Goal: Task Accomplishment & Management: Manage account settings

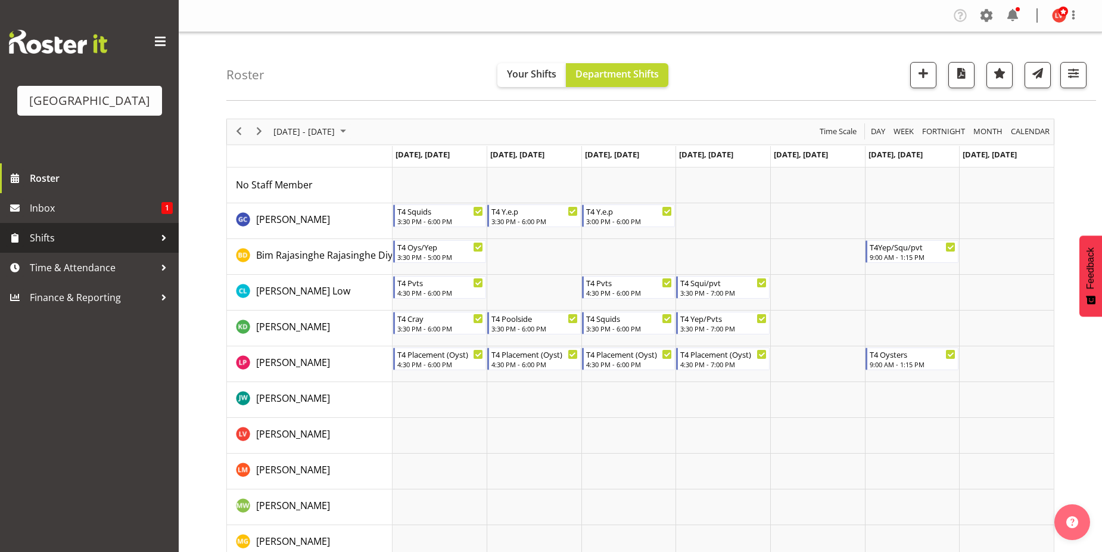
click at [98, 228] on link "Shifts" at bounding box center [89, 238] width 179 height 30
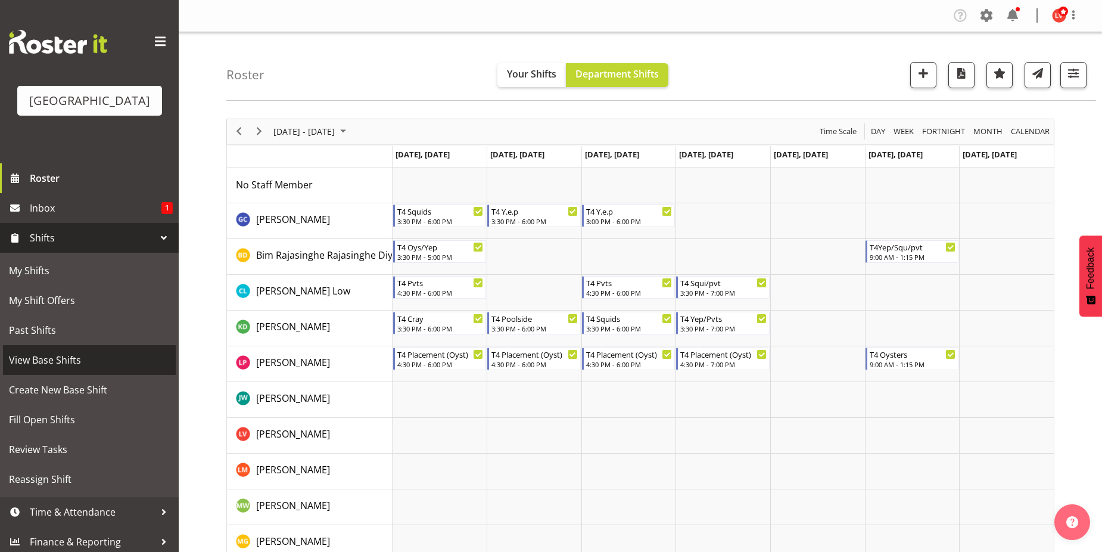
click at [72, 353] on span "View Base Shifts" at bounding box center [89, 360] width 161 height 18
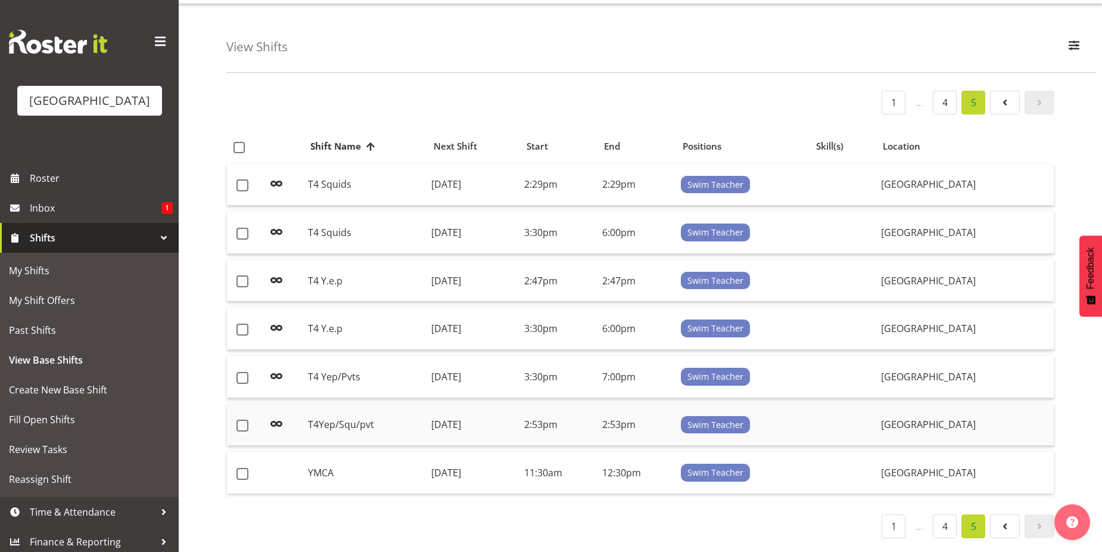
scroll to position [43, 0]
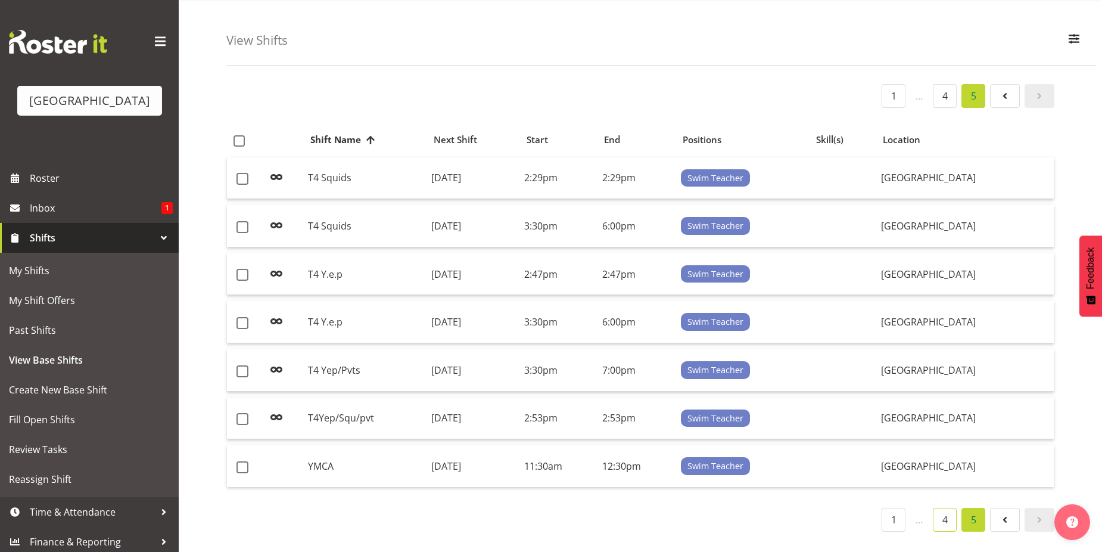
click at [950, 513] on link "4" at bounding box center [945, 519] width 24 height 24
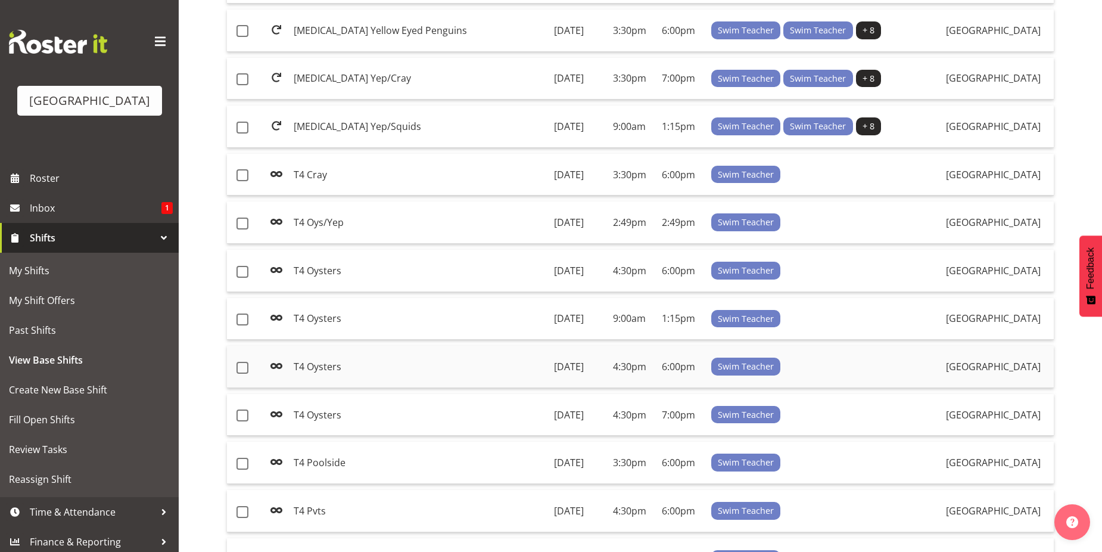
scroll to position [818, 0]
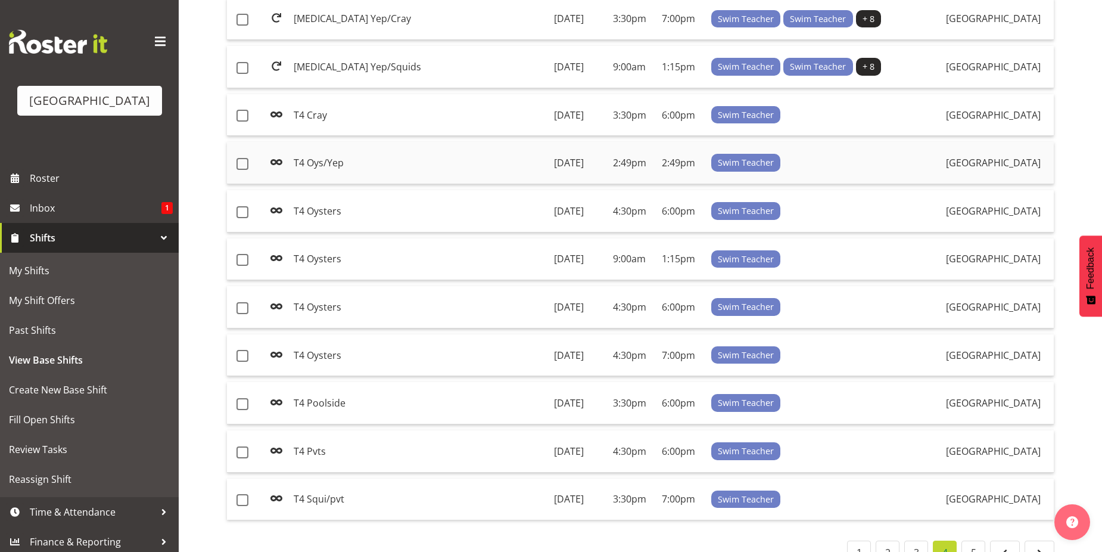
click at [549, 163] on td "Monday, 6th Oct 2025" at bounding box center [578, 163] width 59 height 42
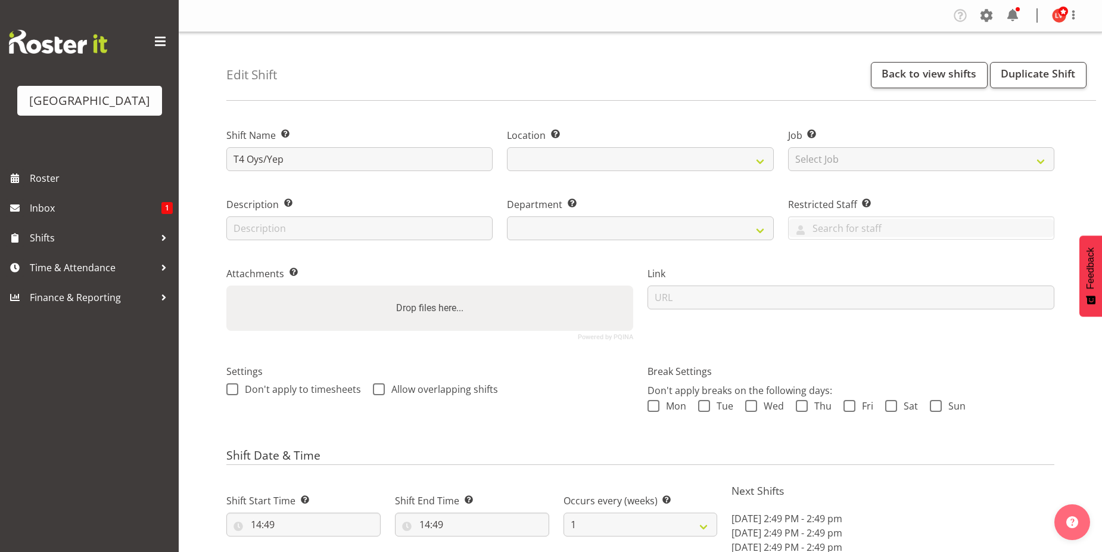
select select "date"
select select
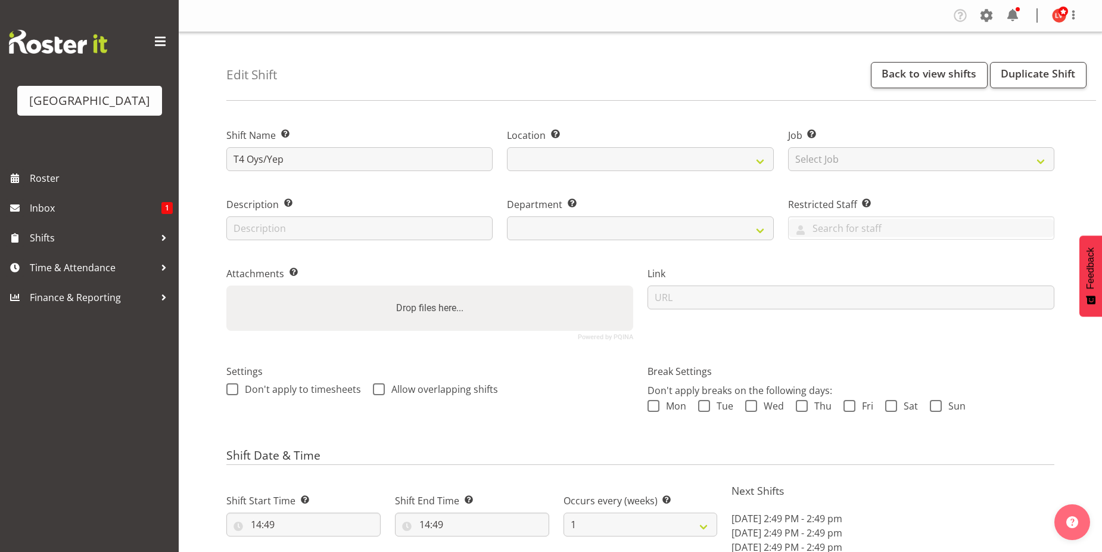
select select
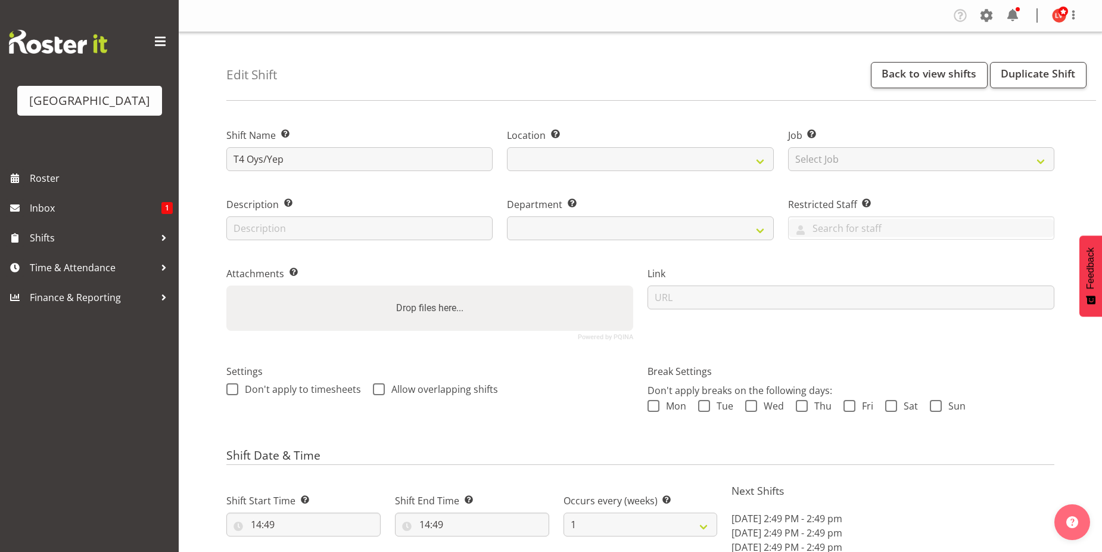
select select "113"
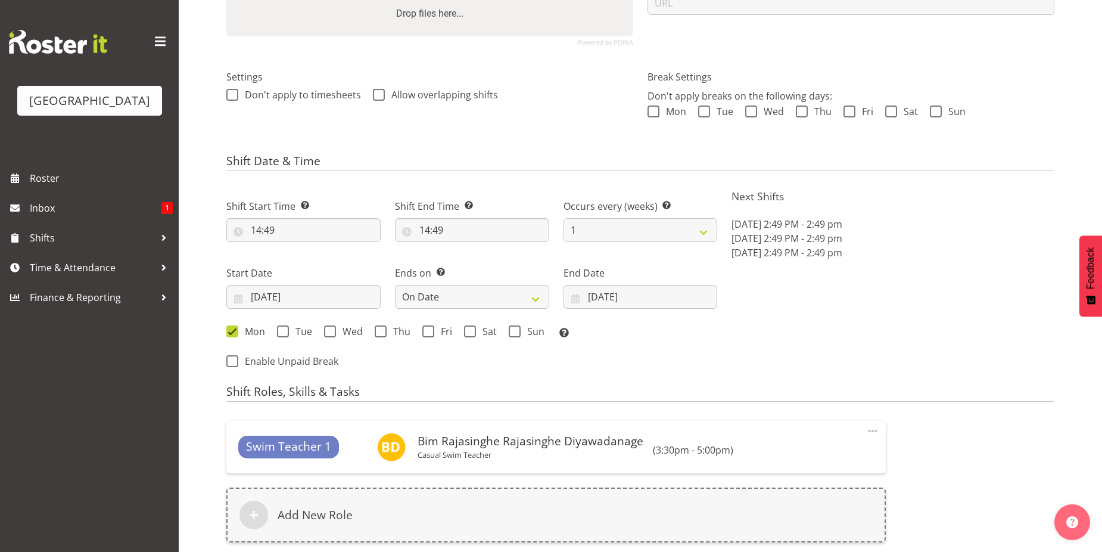
scroll to position [298, 0]
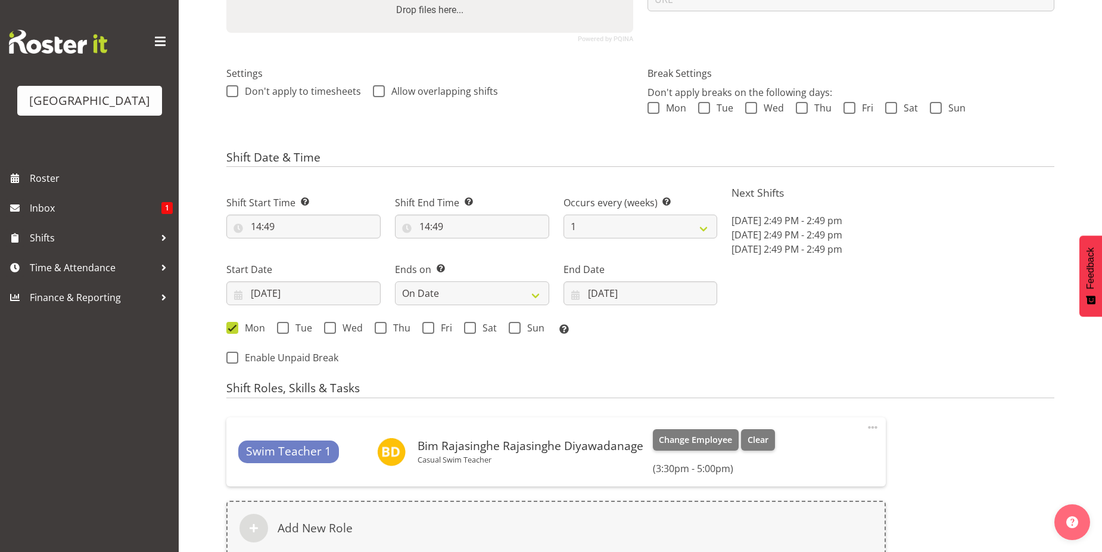
click at [667, 467] on h6 "(3:30pm - 5:00pm)" at bounding box center [714, 468] width 122 height 12
click at [785, 449] on div "Swim Teacher 1 Bim Rajasinghe Rajasinghe Diyawadanage Casual Swim Teacher Chang…" at bounding box center [556, 451] width 636 height 45
click at [868, 426] on span at bounding box center [872, 427] width 14 height 14
click at [675, 467] on h6 "(3:30pm - 5:00pm)" at bounding box center [714, 468] width 122 height 12
drag, startPoint x: 862, startPoint y: 429, endPoint x: 853, endPoint y: 431, distance: 9.8
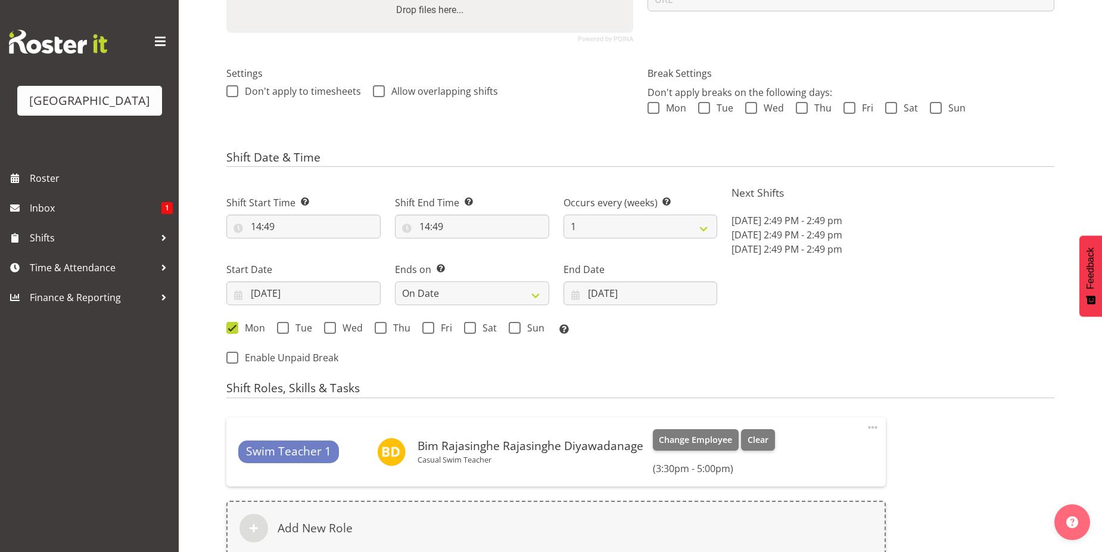
click at [861, 430] on div "Swim Teacher 1 Bim Rajasinghe Rajasinghe Diyawadanage Casual Swim Teacher Chang…" at bounding box center [556, 451] width 636 height 45
click at [868, 428] on span at bounding box center [872, 427] width 14 height 14
click at [814, 457] on link "Edit" at bounding box center [822, 453] width 114 height 21
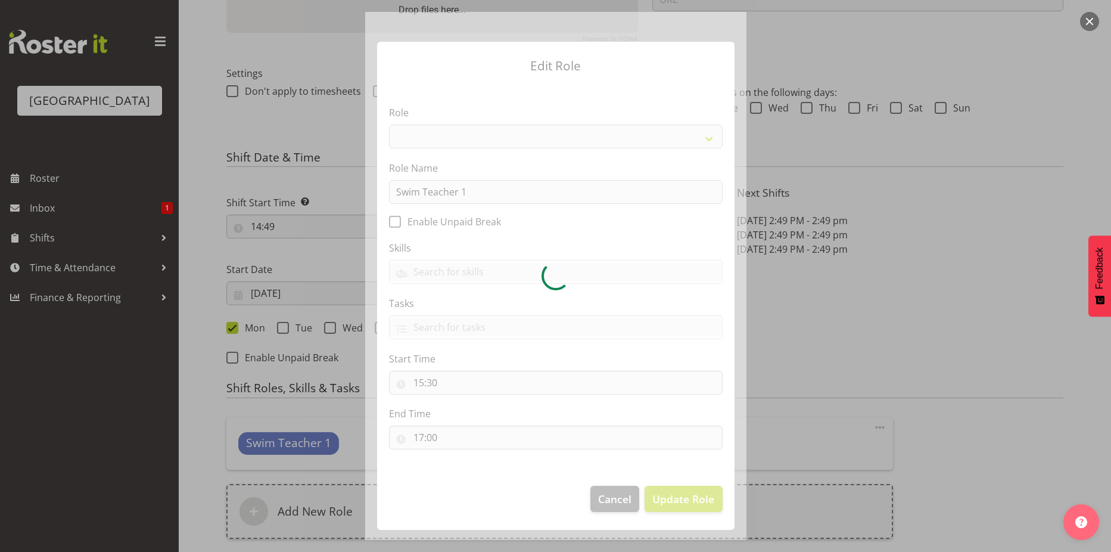
select select "98"
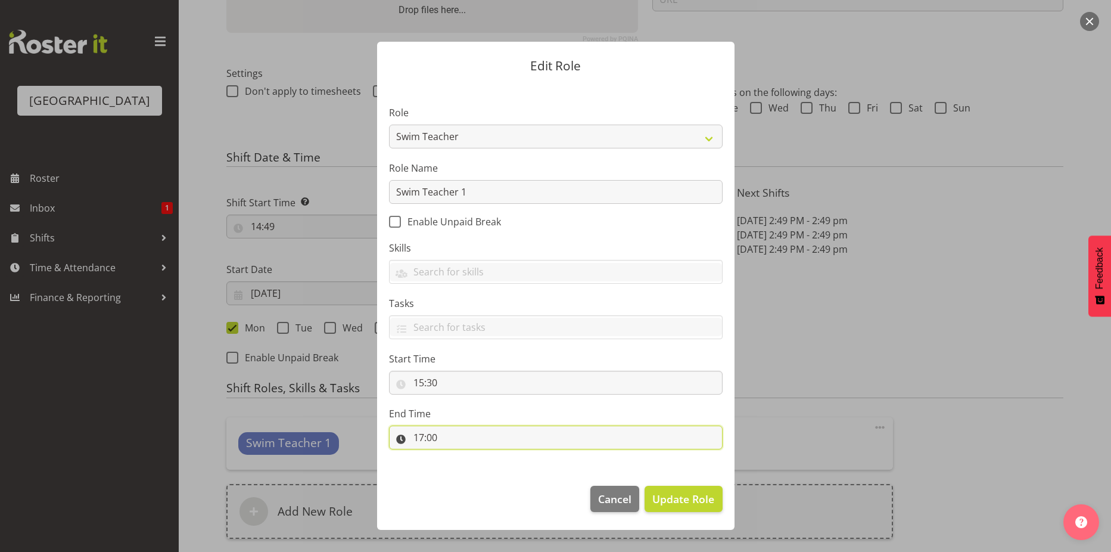
click at [425, 439] on input "17:00" at bounding box center [556, 437] width 334 height 24
click at [469, 473] on select "00 01 02 03 04 05 06 07 08 09 10 11 12 13 14 15 16 17 18 19 20 21 22 23" at bounding box center [470, 468] width 27 height 24
select select "18"
click at [457, 456] on select "00 01 02 03 04 05 06 07 08 09 10 11 12 13 14 15 16 17 18 19 20 21 22 23" at bounding box center [470, 468] width 27 height 24
type input "18:00"
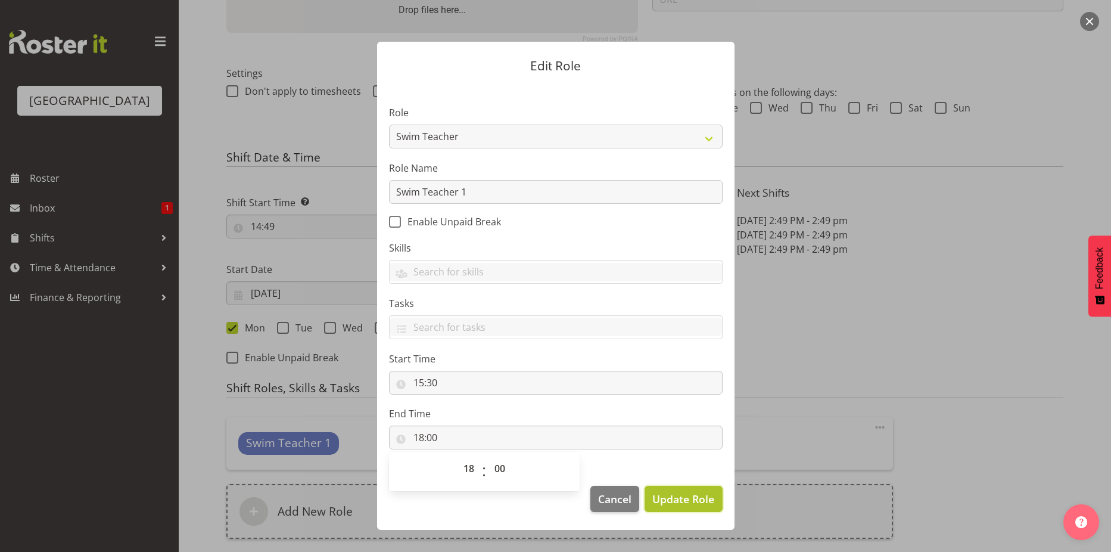
click at [652, 496] on span "Update Role" at bounding box center [683, 498] width 62 height 15
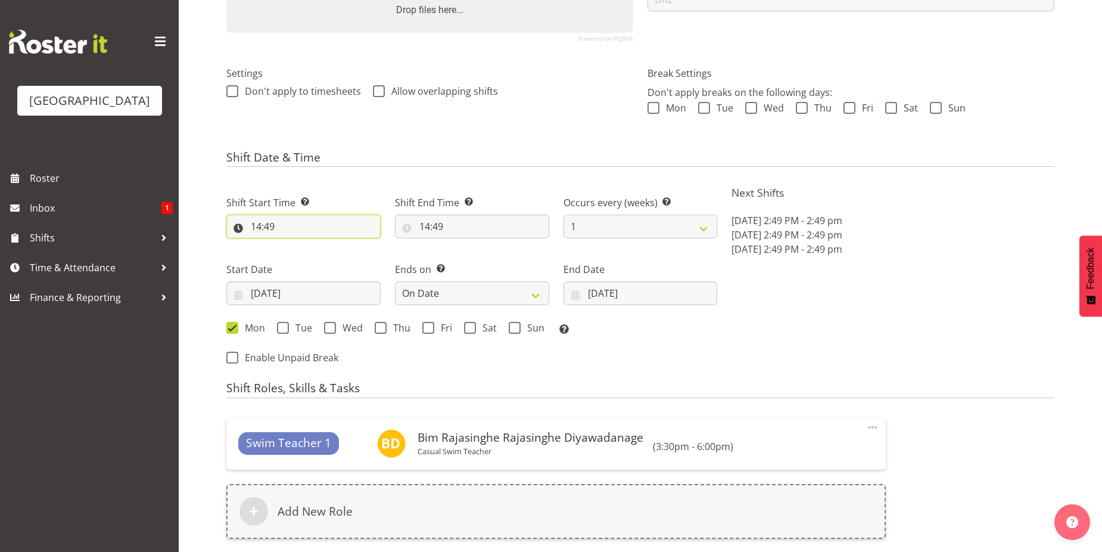
click at [258, 223] on input "14:49" at bounding box center [303, 226] width 154 height 24
click at [304, 258] on select "00 01 02 03 04 05 06 07 08 09 10 11 12 13 14 15 16 17 18 19 20 21 22 23" at bounding box center [307, 257] width 27 height 24
select select "15"
click at [294, 245] on select "00 01 02 03 04 05 06 07 08 09 10 11 12 13 14 15 16 17 18 19 20 21 22 23" at bounding box center [307, 257] width 27 height 24
type input "15:49"
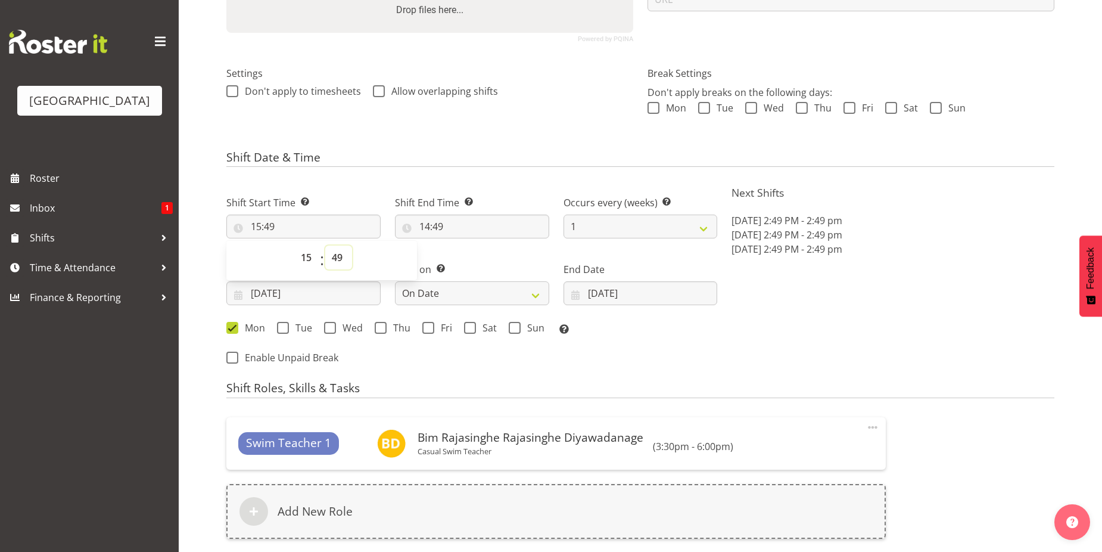
click at [336, 254] on select "00 01 02 03 04 05 06 07 08 09 10 11 12 13 14 15 16 17 18 19 20 21 22 23 24 25 2…" at bounding box center [338, 257] width 27 height 24
select select "30"
click at [325, 245] on select "00 01 02 03 04 05 06 07 08 09 10 11 12 13 14 15 16 17 18 19 20 21 22 23 24 25 2…" at bounding box center [338, 257] width 27 height 24
type input "15:30"
click at [400, 95] on span "Allow overlapping shifts" at bounding box center [441, 91] width 113 height 12
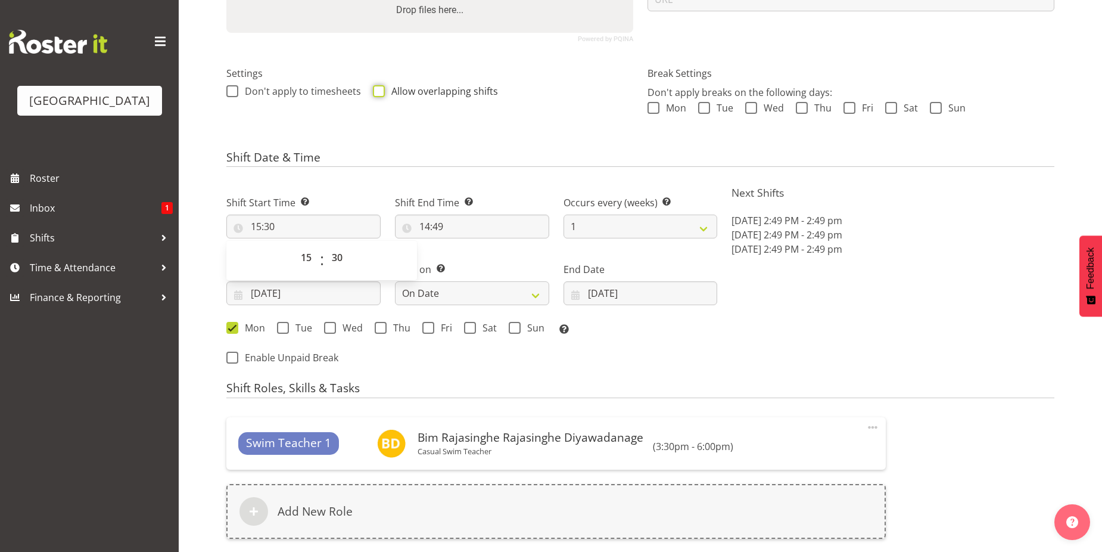
click at [381, 95] on input "Allow overlapping shifts" at bounding box center [377, 91] width 8 height 8
checkbox input "true"
click at [426, 227] on input "14:49" at bounding box center [472, 226] width 154 height 24
click at [473, 258] on select "00 01 02 03 04 05 06 07 08 09 10 11 12 13 14 15 16 17 18 19 20 21 22 23" at bounding box center [476, 257] width 27 height 24
select select "18"
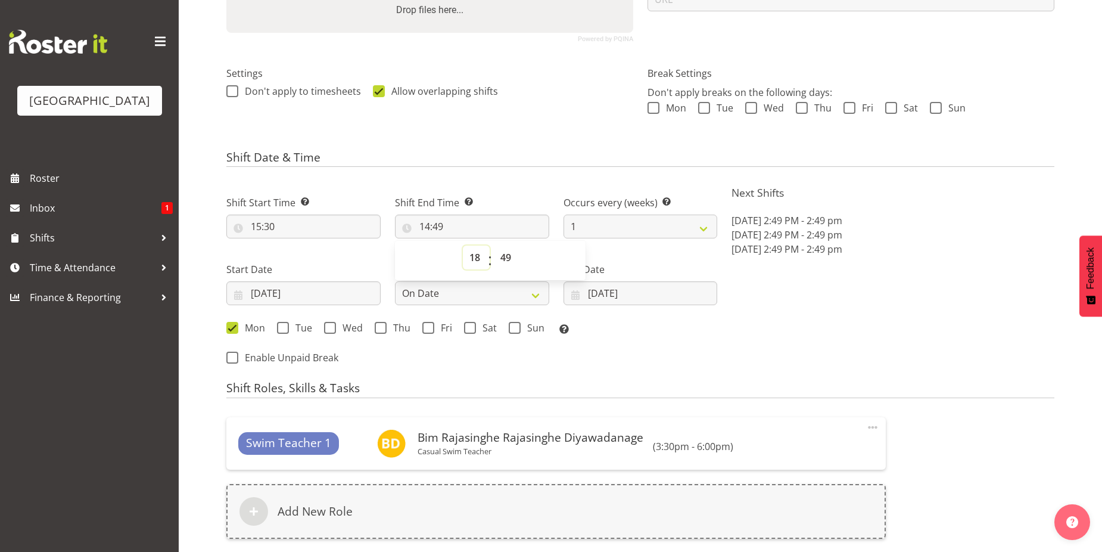
click at [463, 245] on select "00 01 02 03 04 05 06 07 08 09 10 11 12 13 14 15 16 17 18 19 20 21 22 23" at bounding box center [476, 257] width 27 height 24
type input "18:49"
click at [504, 257] on select "00 01 02 03 04 05 06 07 08 09 10 11 12 13 14 15 16 17 18 19 20 21 22 23 24 25 2…" at bounding box center [507, 257] width 27 height 24
select select "0"
click at [494, 245] on select "00 01 02 03 04 05 06 07 08 09 10 11 12 13 14 15 16 17 18 19 20 21 22 23 24 25 2…" at bounding box center [507, 257] width 27 height 24
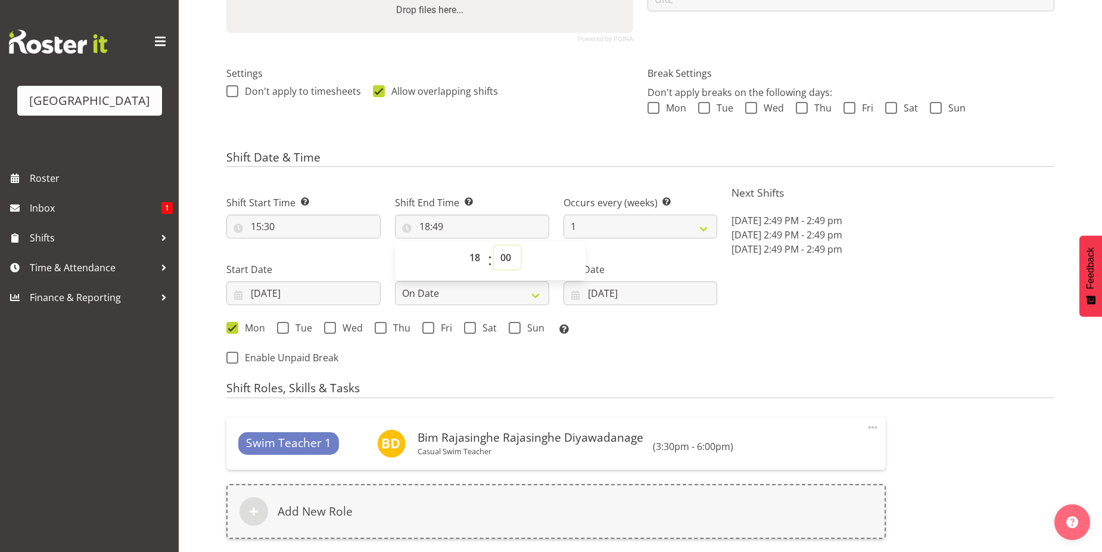
type input "18:00"
click at [790, 326] on div "Next Shifts Mon, Oct 6, 2025 2:49 PM - 2:49 pm Mon, Oct 13, 2025 2:49 PM - 2:49…" at bounding box center [892, 276] width 337 height 195
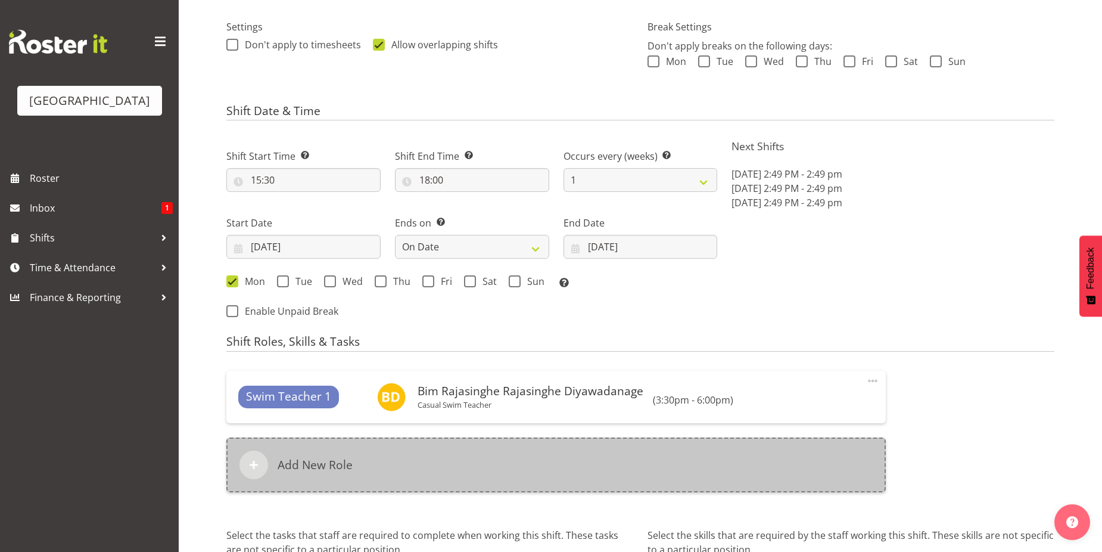
scroll to position [462, 0]
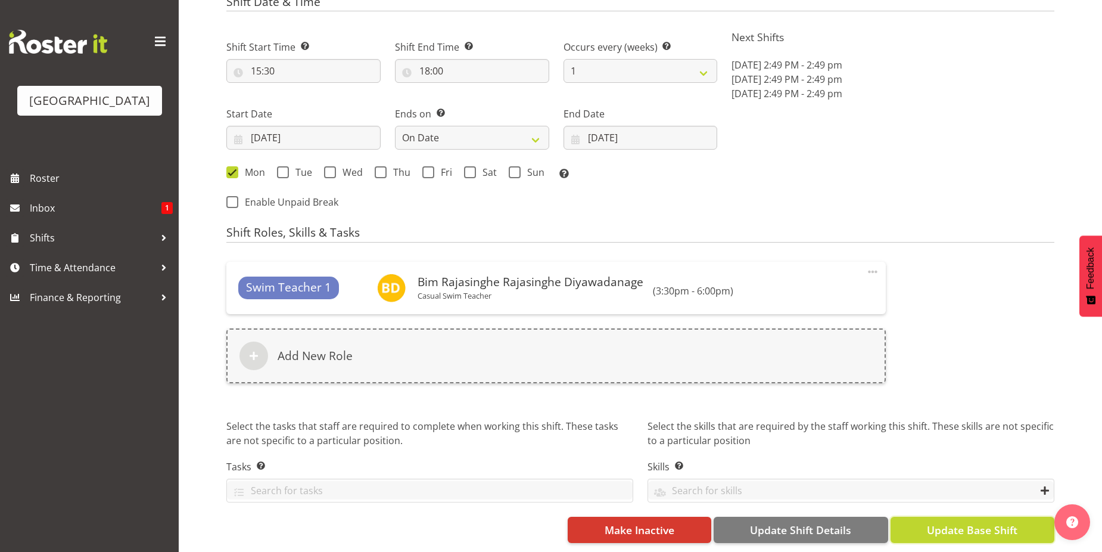
click at [923, 520] on button "Update Base Shift" at bounding box center [972, 529] width 164 height 26
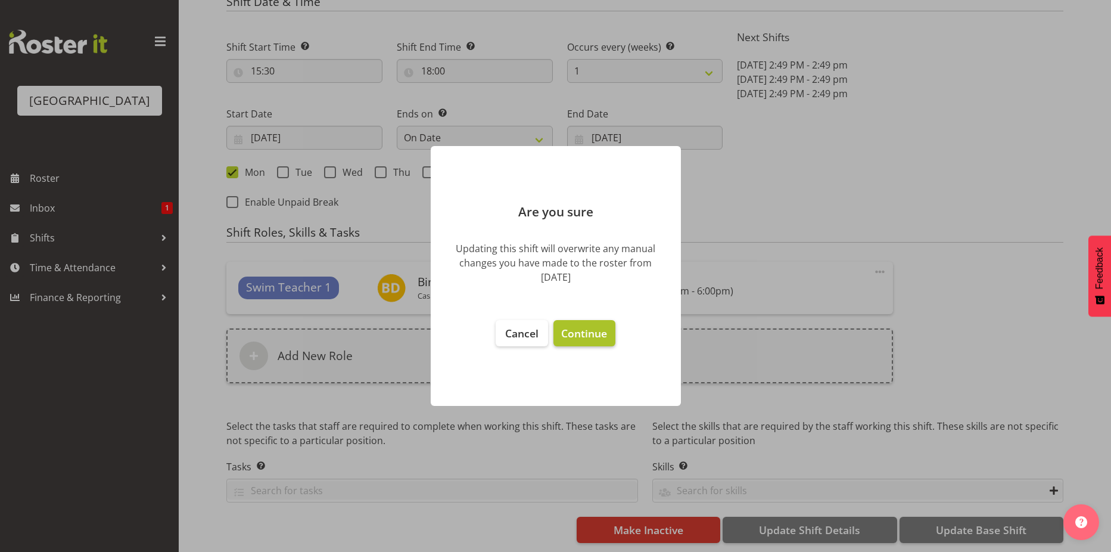
click at [568, 337] on span "Continue" at bounding box center [584, 333] width 46 height 14
